Goal: Task Accomplishment & Management: Manage account settings

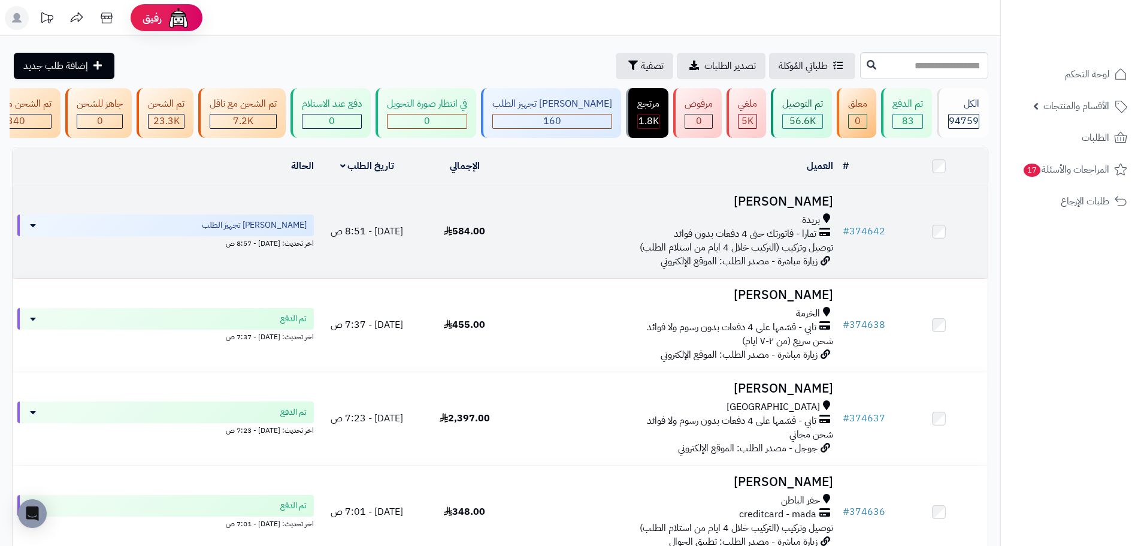
click at [478, 231] on span "584.00" at bounding box center [464, 231] width 41 height 14
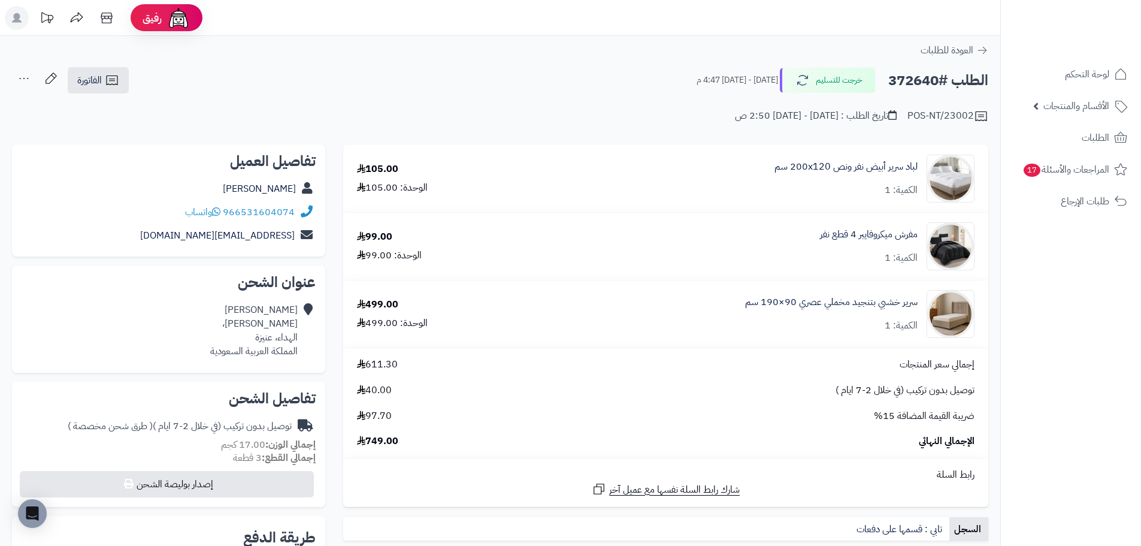
scroll to position [60, 0]
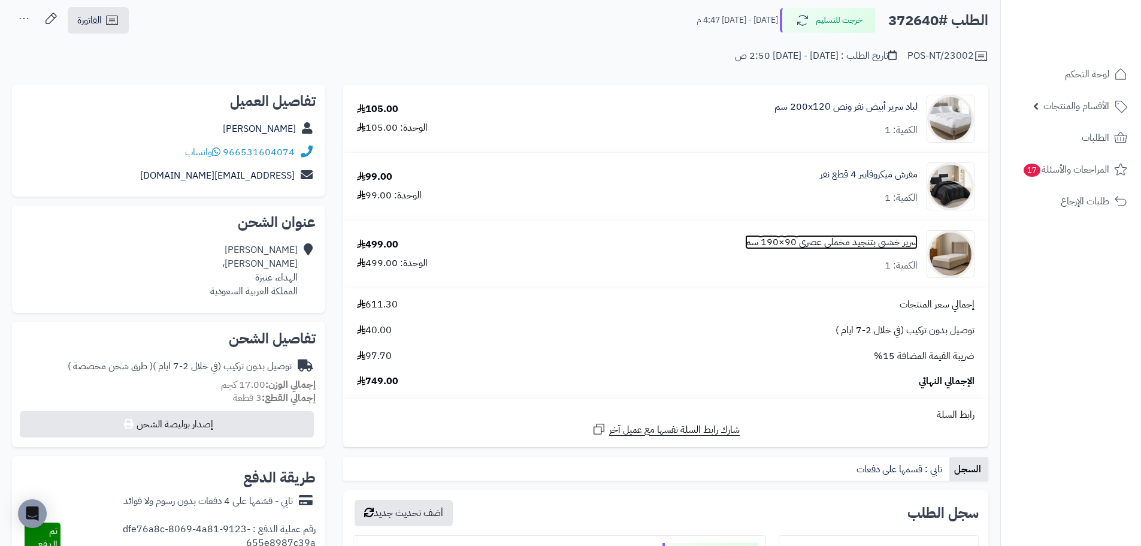
click at [883, 247] on link "سرير خشبي بتنجيد مخملي عصري 90×190 سم" at bounding box center [831, 242] width 173 height 14
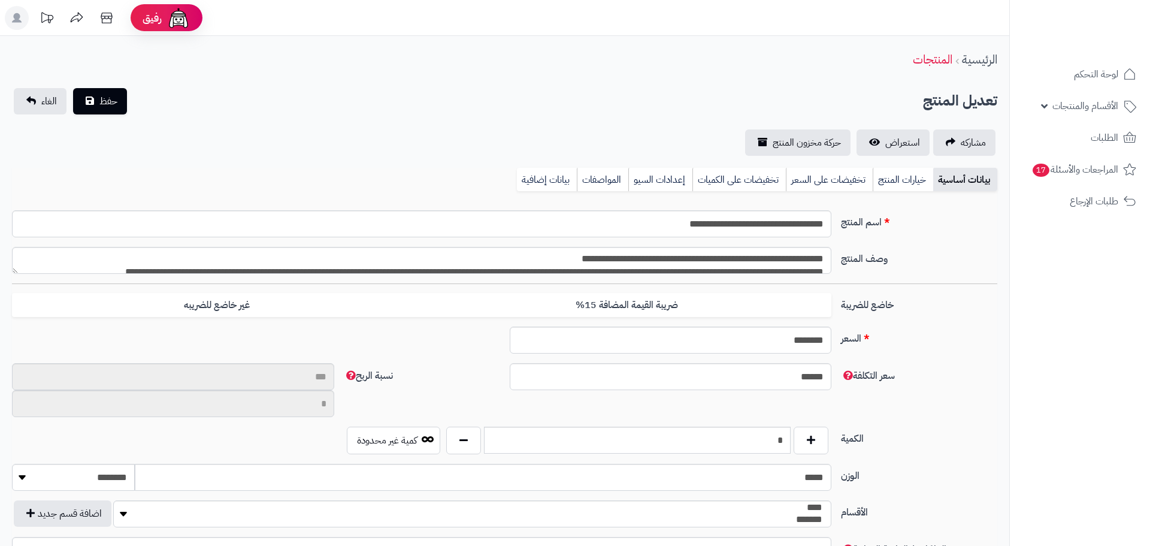
type input "**"
type input "**********"
type input "******"
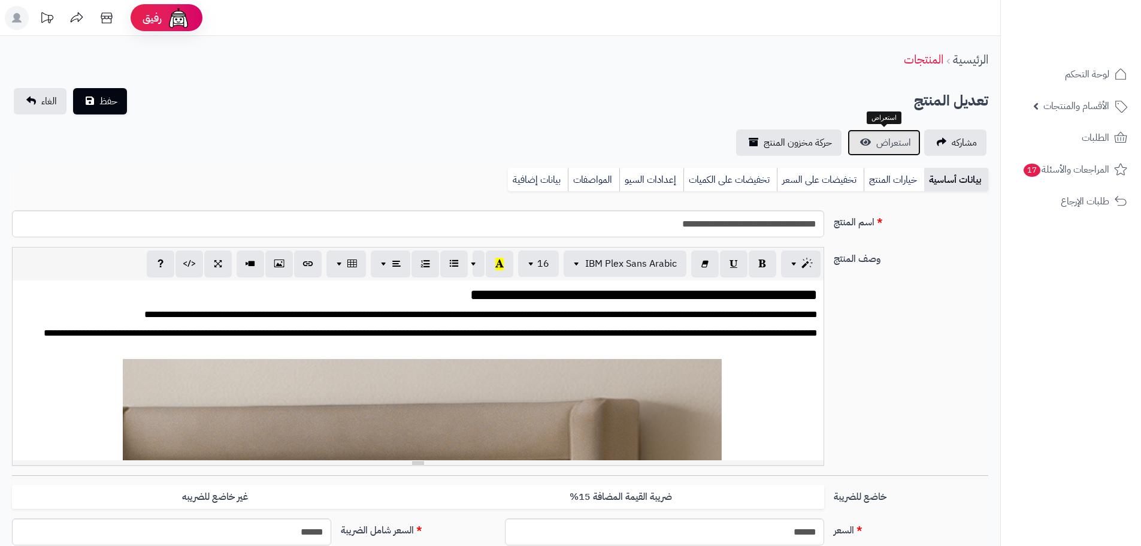
click at [874, 141] on link "استعراض" at bounding box center [884, 142] width 73 height 26
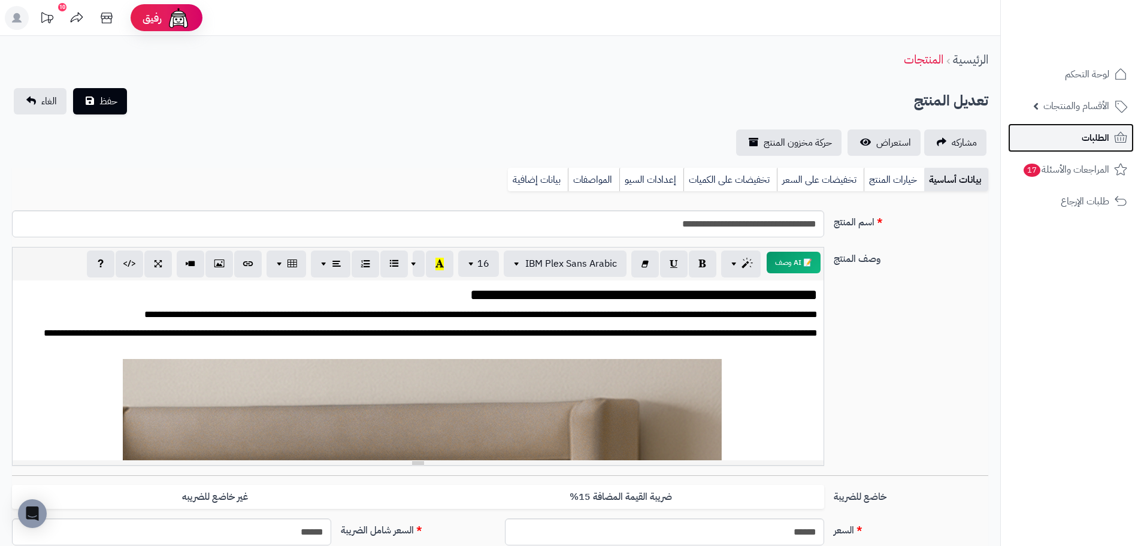
click at [1091, 137] on span "الطلبات" at bounding box center [1096, 137] width 28 height 17
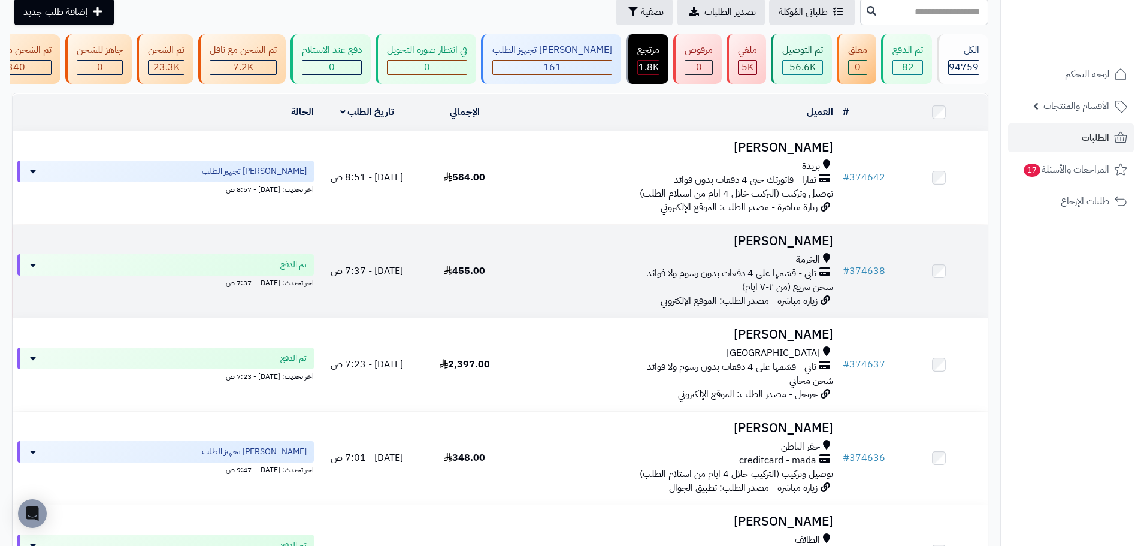
scroll to position [120, 0]
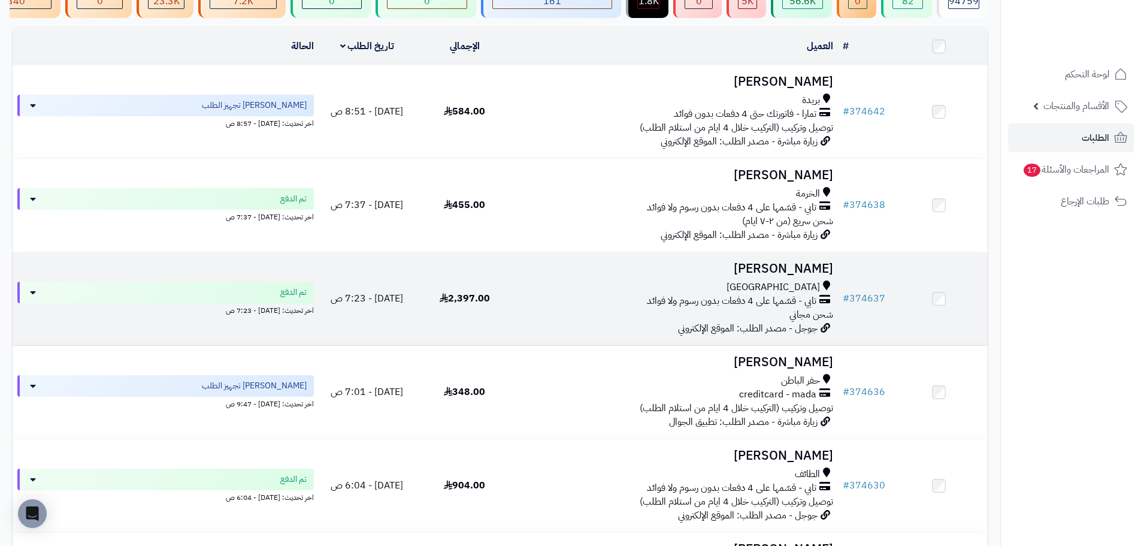
click at [554, 302] on div "تابي - قسّمها على 4 دفعات بدون رسوم ولا فوائد" at bounding box center [675, 301] width 315 height 14
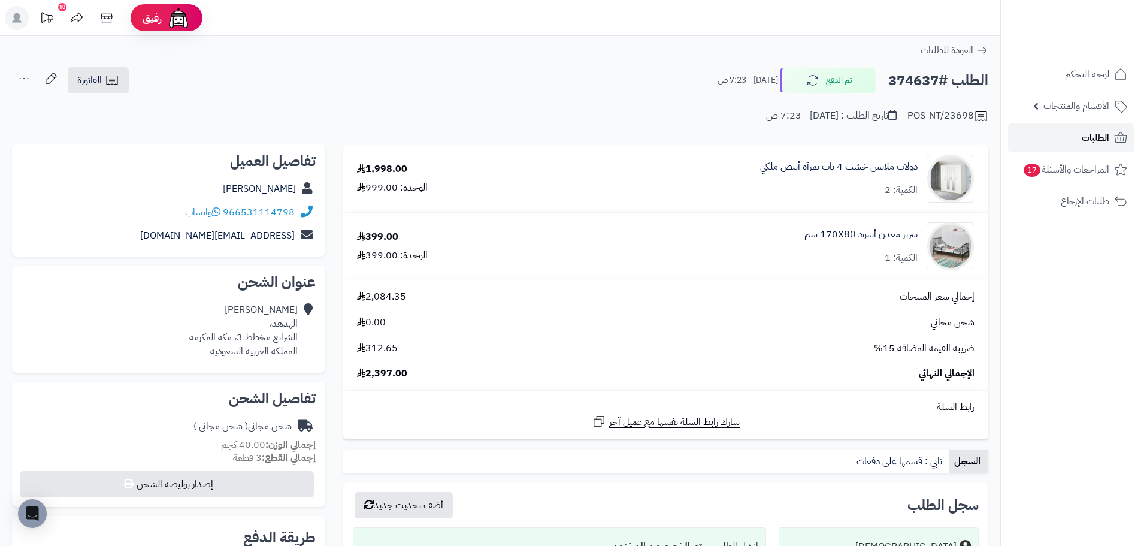
click at [1094, 145] on span "الطلبات" at bounding box center [1096, 137] width 28 height 17
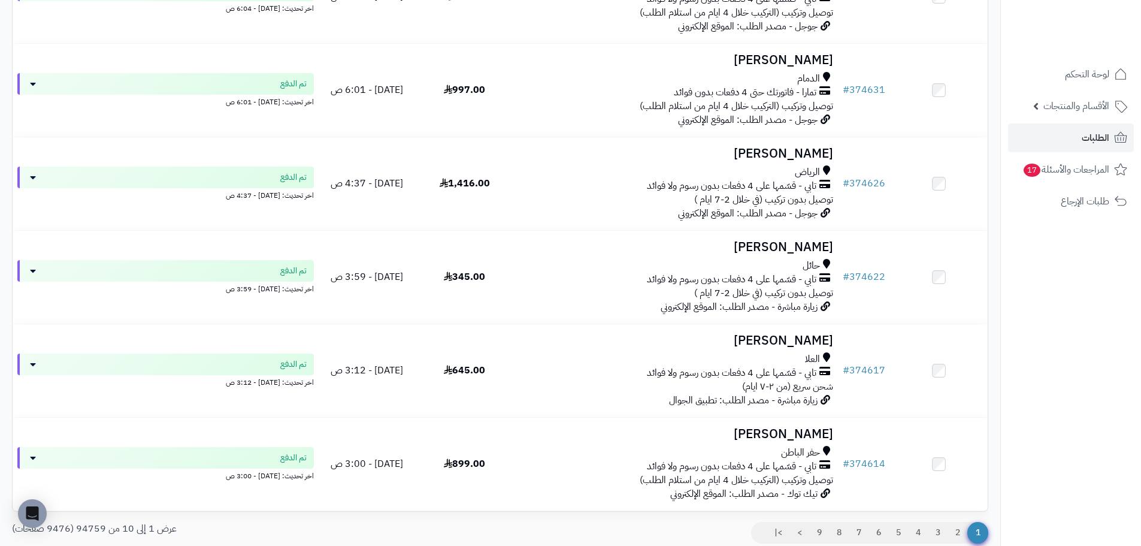
scroll to position [659, 0]
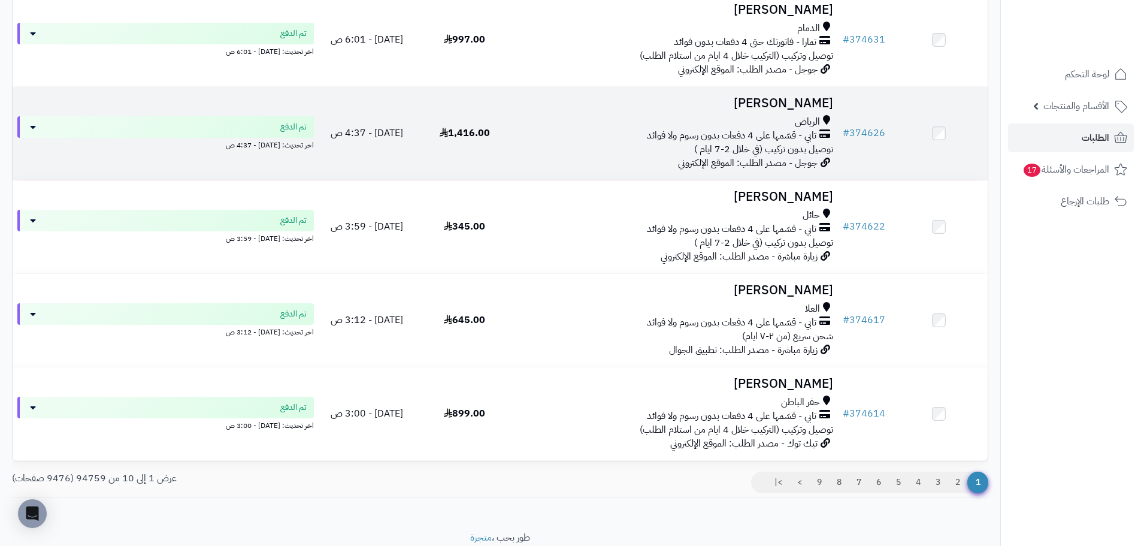
click at [565, 168] on td "عبدالله بندر الرياض تابي - قسّمها على 4 دفعات بدون رسوم ولا فوائد توصيل بدون تر…" at bounding box center [675, 133] width 325 height 93
click at [863, 138] on link "# 374626" at bounding box center [864, 133] width 43 height 14
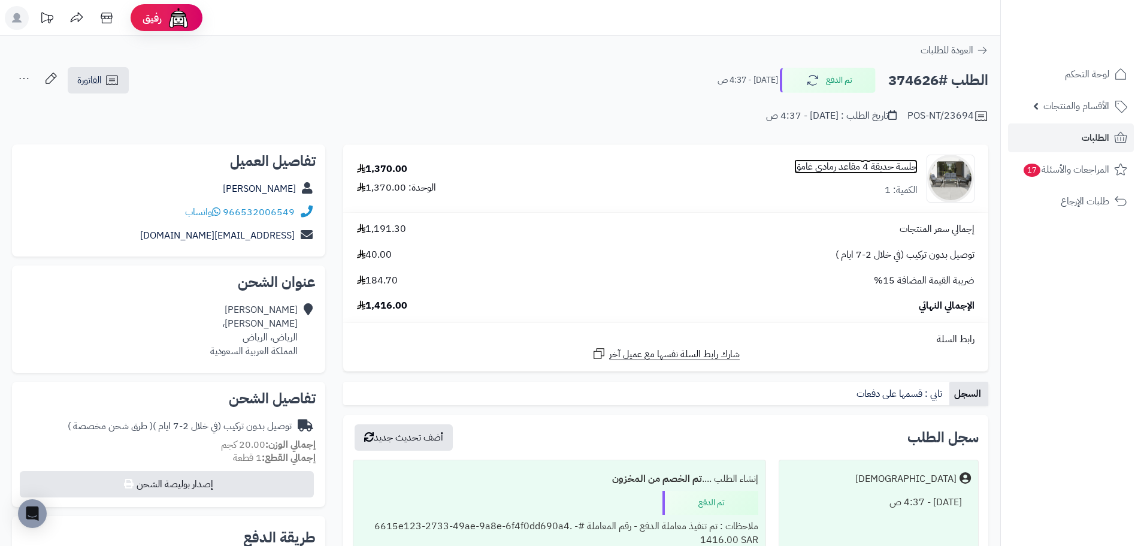
click at [862, 170] on link "جلسة حديقة 4 مقاعد رمادي غامق" at bounding box center [855, 167] width 123 height 14
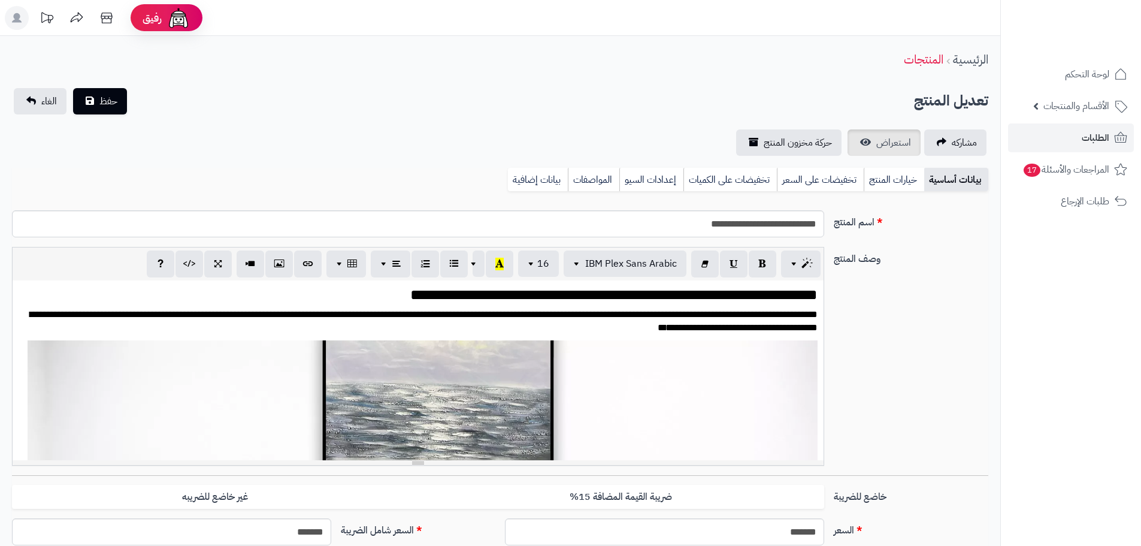
scroll to position [219, 0]
click at [890, 145] on span "استعراض" at bounding box center [894, 142] width 35 height 14
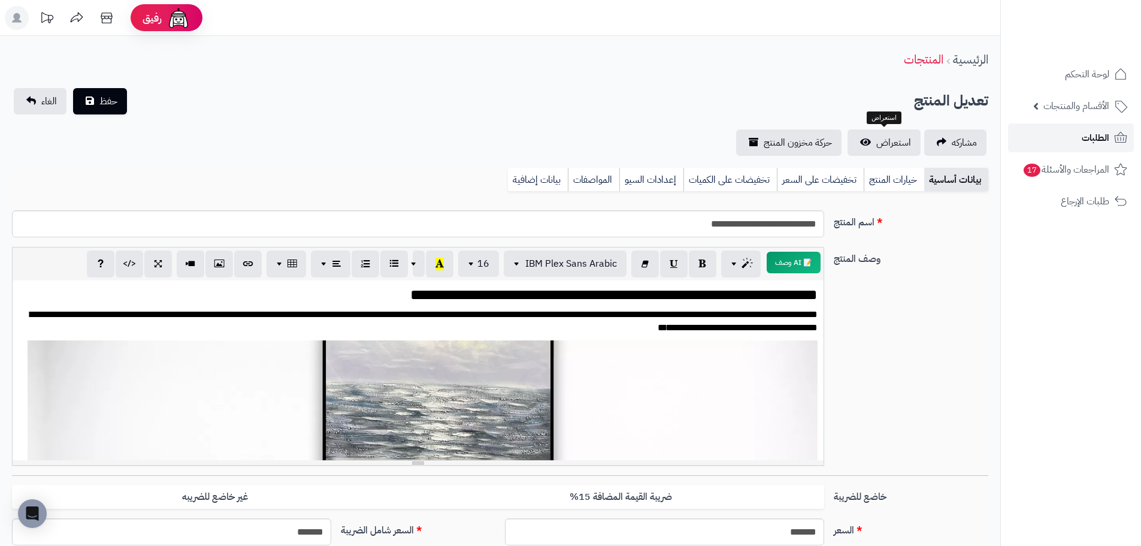
click at [1090, 137] on span "الطلبات" at bounding box center [1096, 137] width 28 height 17
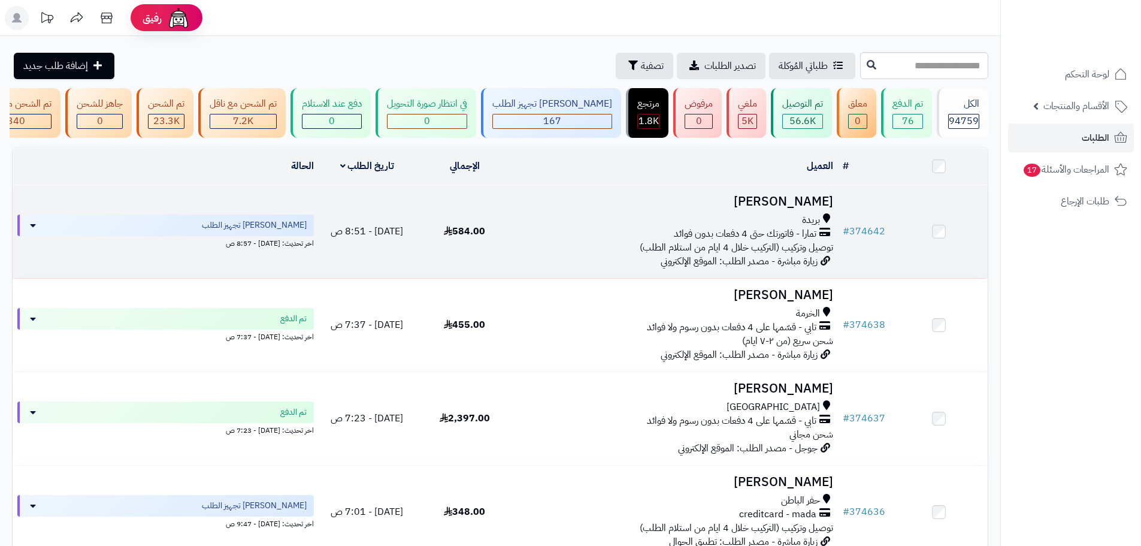
click at [593, 216] on td "طلال الحربي بريدة تمارا - فاتورتك حتى 4 دفعات بدون فوائد توصيل وتركيب (التركيب …" at bounding box center [675, 231] width 325 height 93
click at [833, 227] on div "بريدة" at bounding box center [675, 220] width 315 height 14
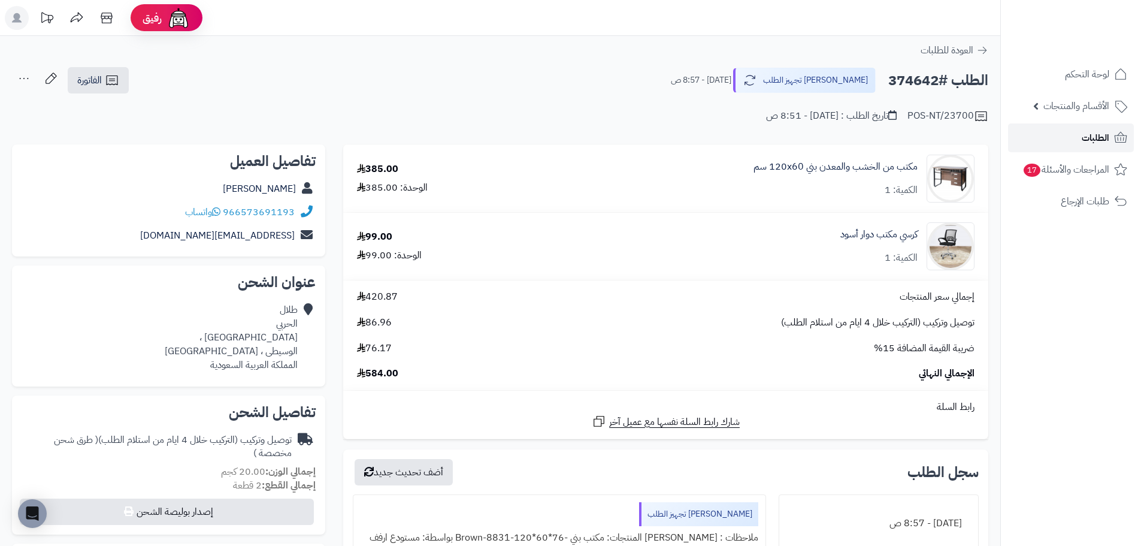
click at [1089, 131] on span "الطلبات" at bounding box center [1096, 137] width 28 height 17
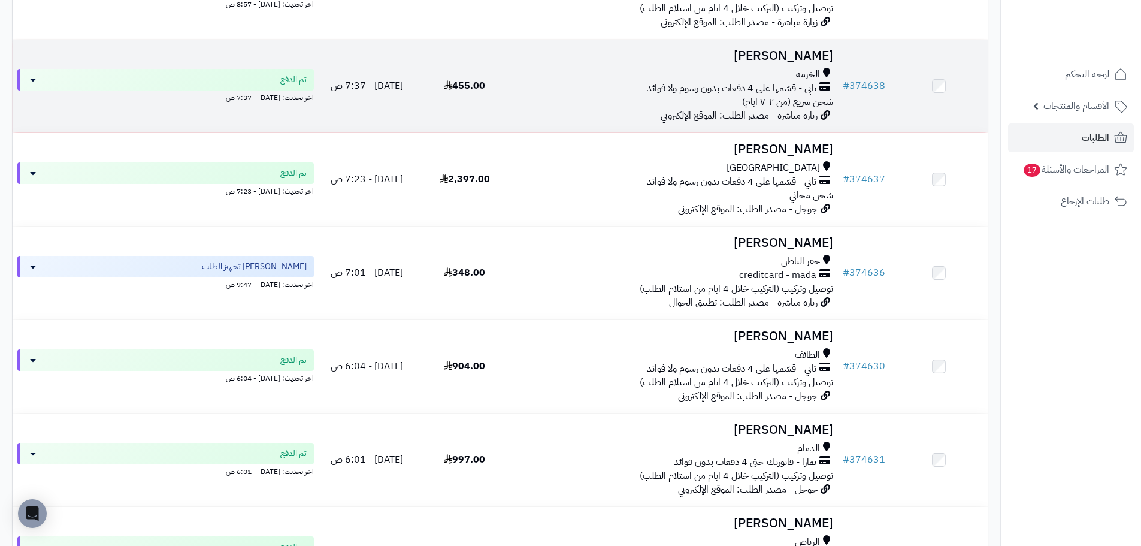
scroll to position [300, 0]
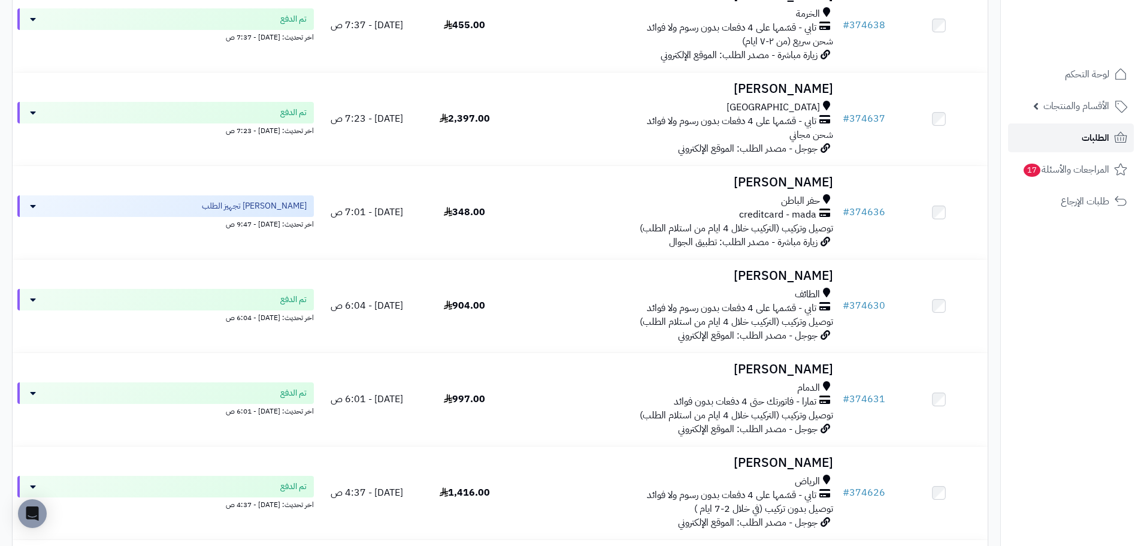
click at [1089, 138] on span "الطلبات" at bounding box center [1096, 137] width 28 height 17
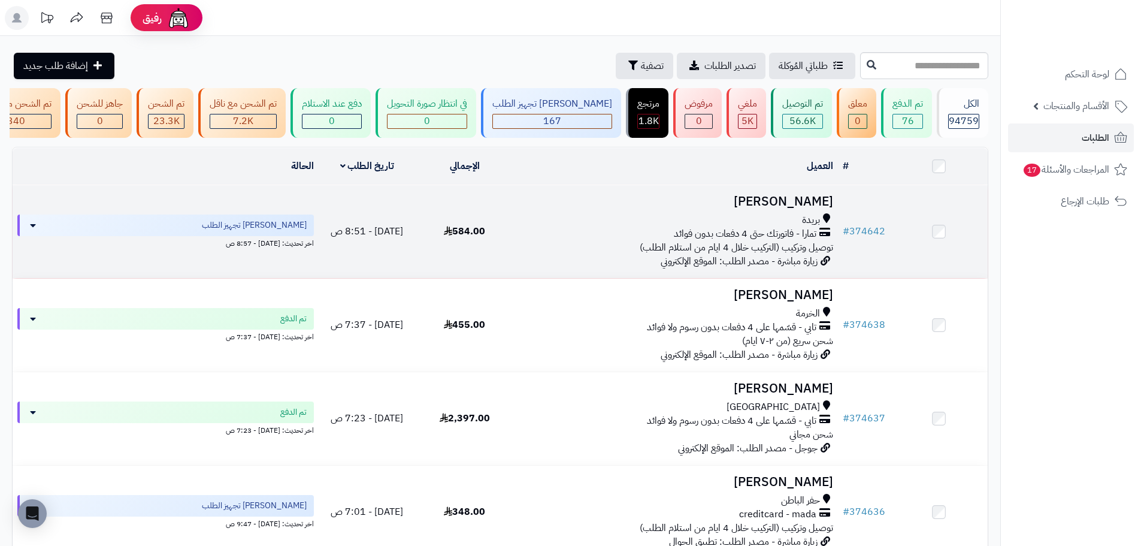
click at [500, 254] on td "584.00" at bounding box center [465, 231] width 98 height 93
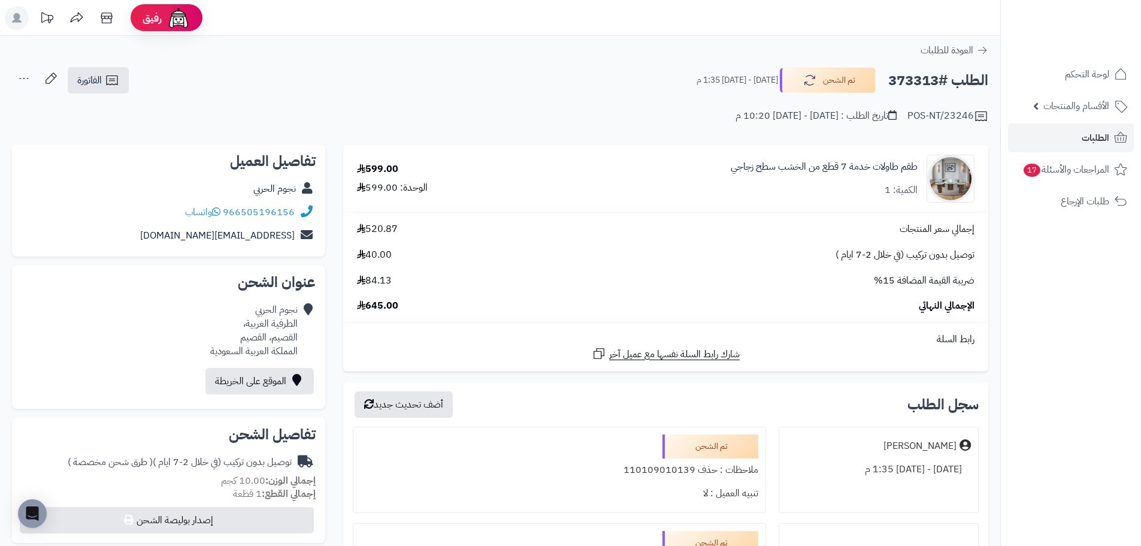
click at [756, 236] on div "إجمالي سعر المنتجات 520.87 توصيل بدون تركيب (في خلال 2-7 ايام ) 40.00 ضريبة الق…" at bounding box center [666, 267] width 636 height 90
click at [1097, 131] on span "الطلبات" at bounding box center [1096, 137] width 28 height 17
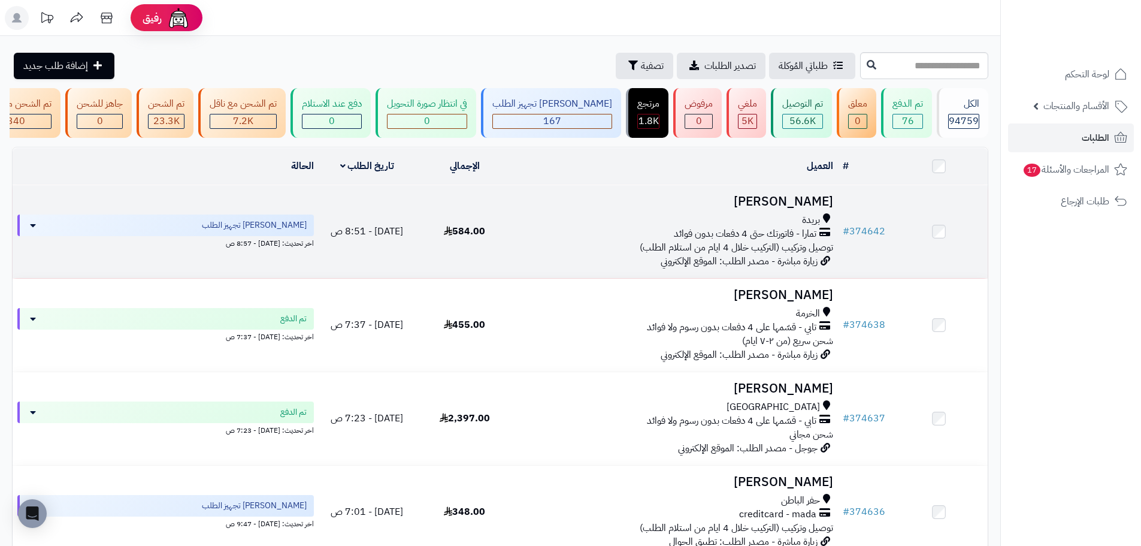
drag, startPoint x: 406, startPoint y: 268, endPoint x: 406, endPoint y: 258, distance: 10.2
click at [406, 265] on td "[DATE] - 8:51 ص" at bounding box center [368, 231] width 98 height 93
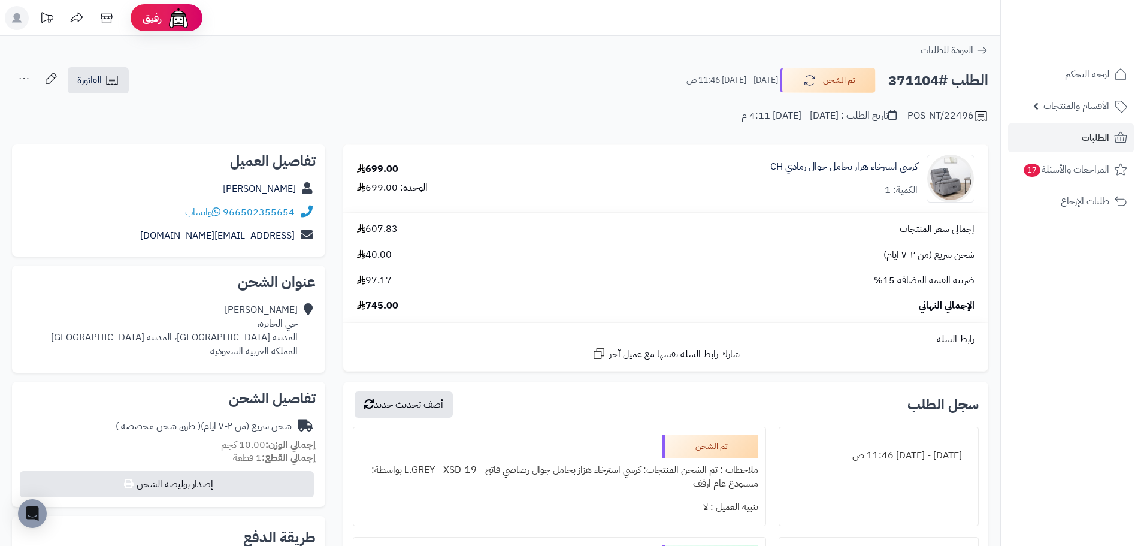
click at [927, 83] on h2 "الطلب #371104" at bounding box center [939, 80] width 100 height 25
copy h2 "371104"
